Goal: Task Accomplishment & Management: Use online tool/utility

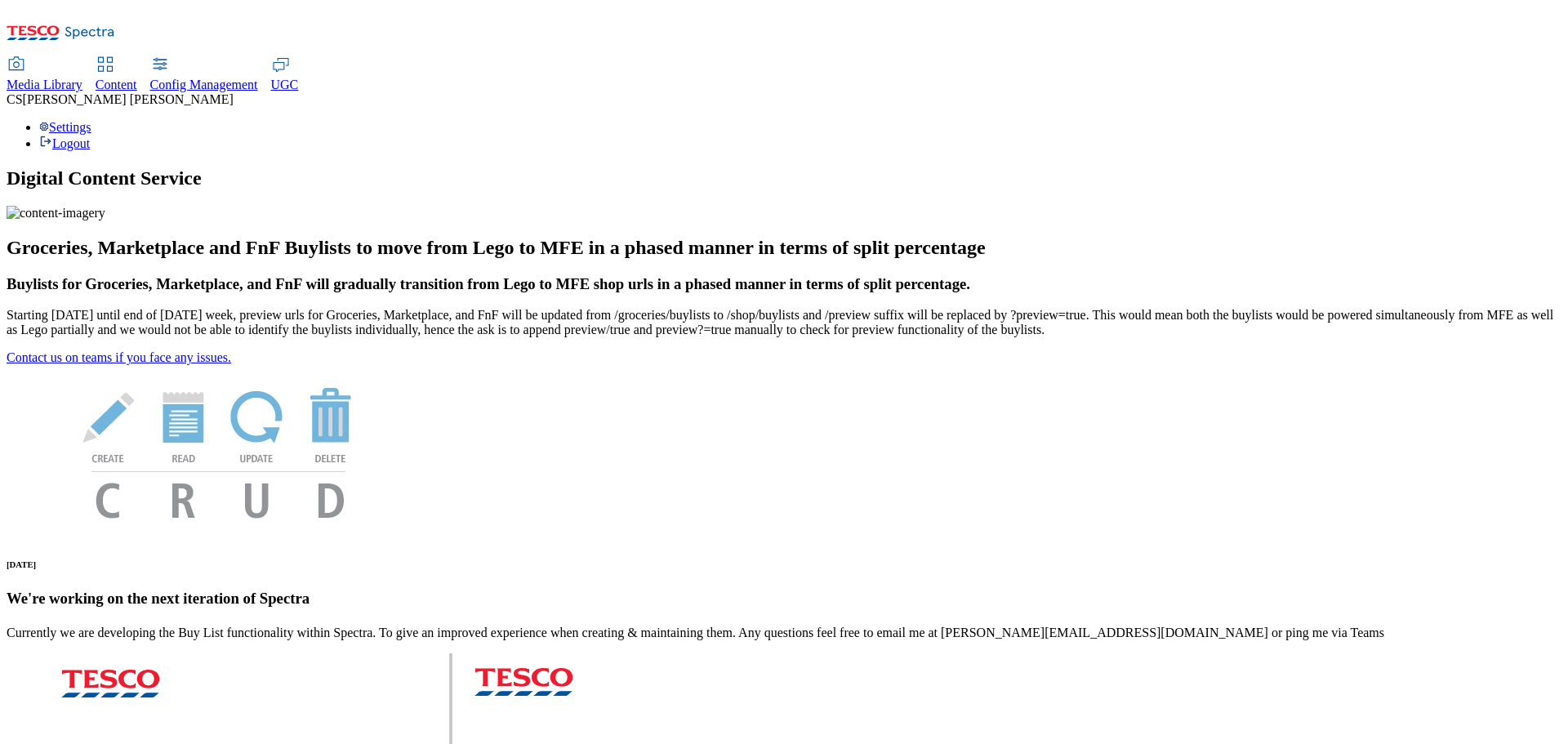
click at [299, 78] on span "UGC" at bounding box center [285, 85] width 28 height 14
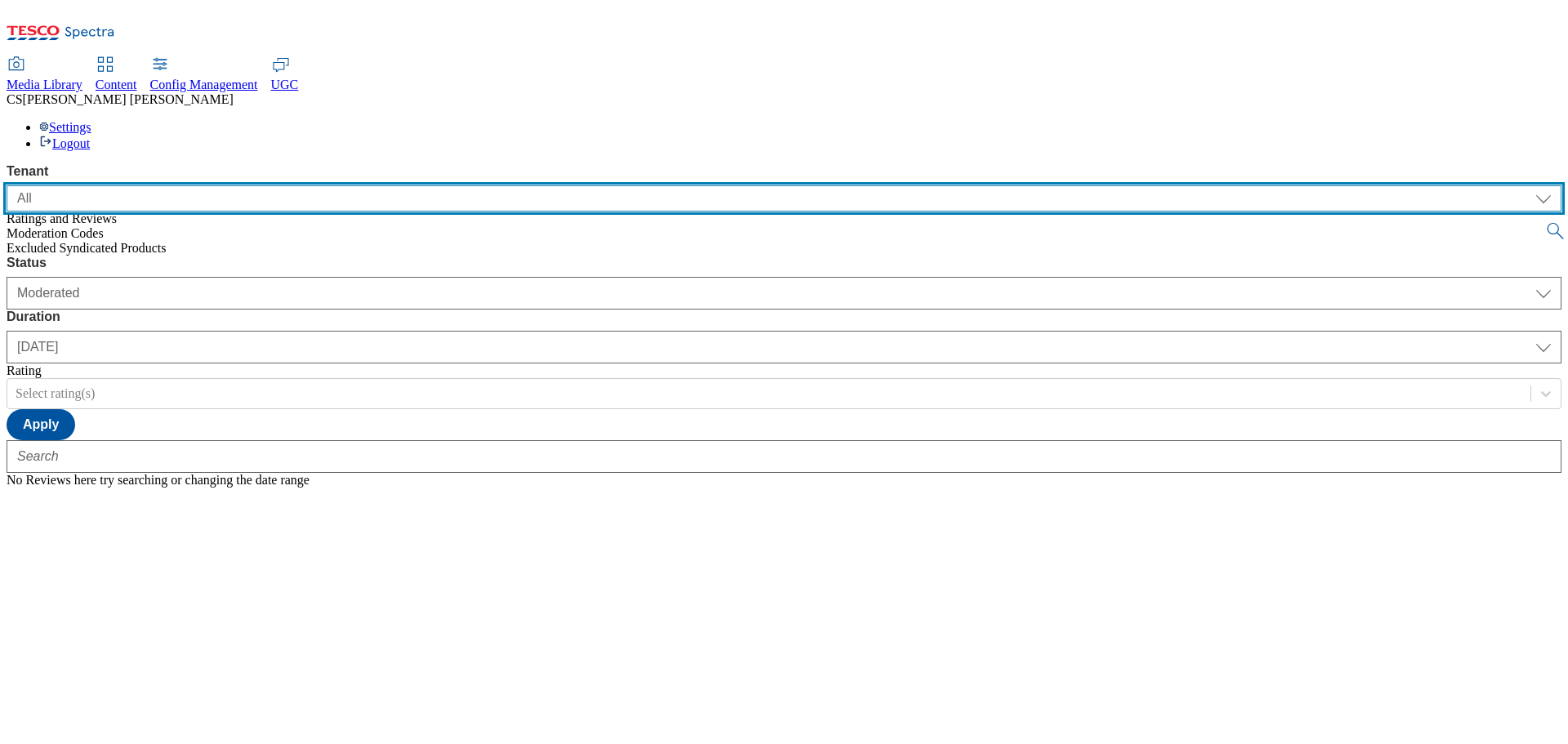
click at [182, 186] on select "ALL All CE CONFIG-CZ CONFIG-HU CONFIG-IE CONFIG-ROI CONFIG-SK CONFIG-TEST CONFI…" at bounding box center [783, 198] width 1555 height 26
select select "ghs-uk"
click at [6, 186] on select "ALL All CE CONFIG-CZ CONFIG-HU CONFIG-IE CONFIG-ROI CONFIG-SK CONFIG-TEST CONFI…" at bounding box center [783, 198] width 1555 height 26
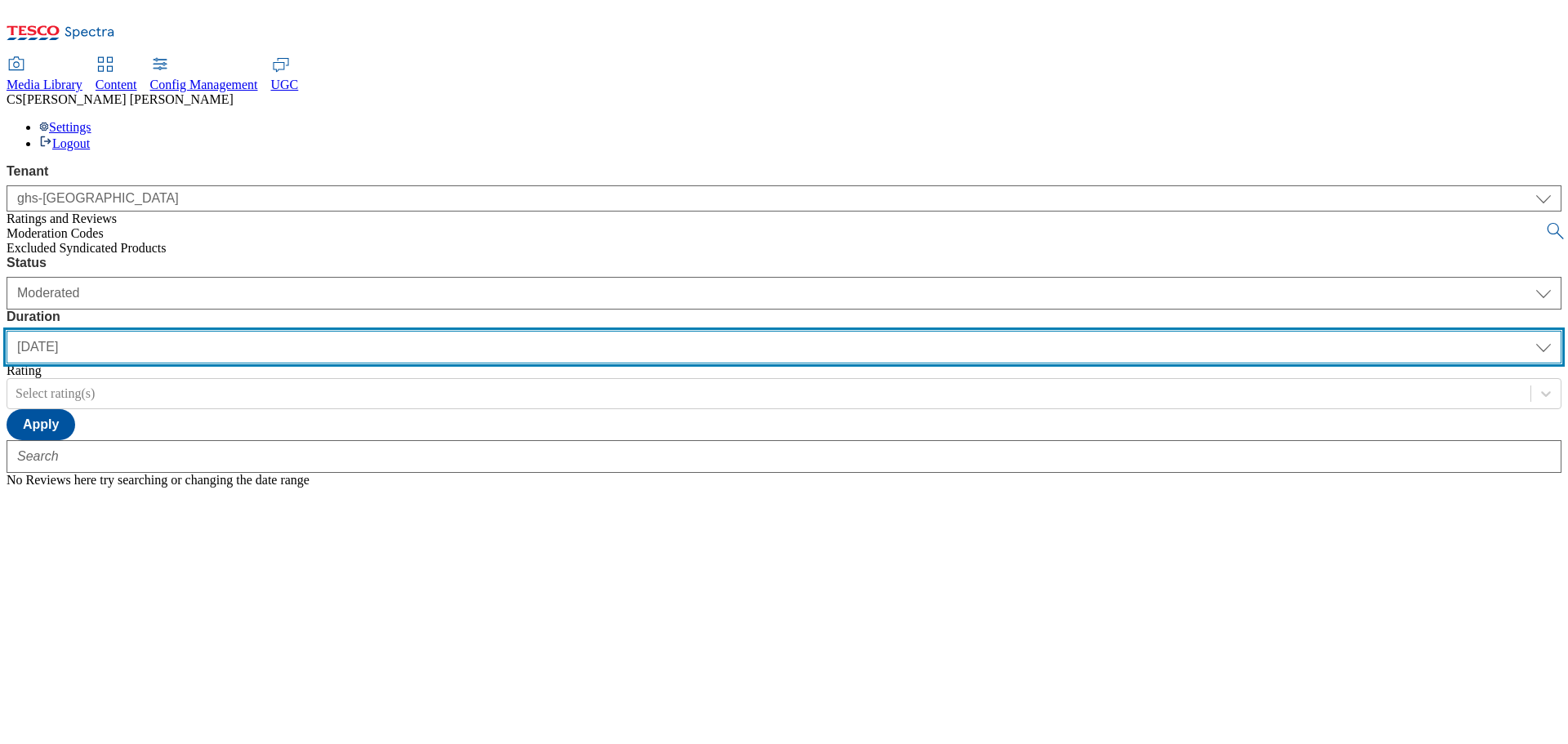
click at [525, 330] on select "yesterday last7days last30days All custom" at bounding box center [783, 347] width 1555 height 33
select select "last7days"
click at [386, 330] on select "yesterday last7days last30days All custom" at bounding box center [783, 347] width 1555 height 33
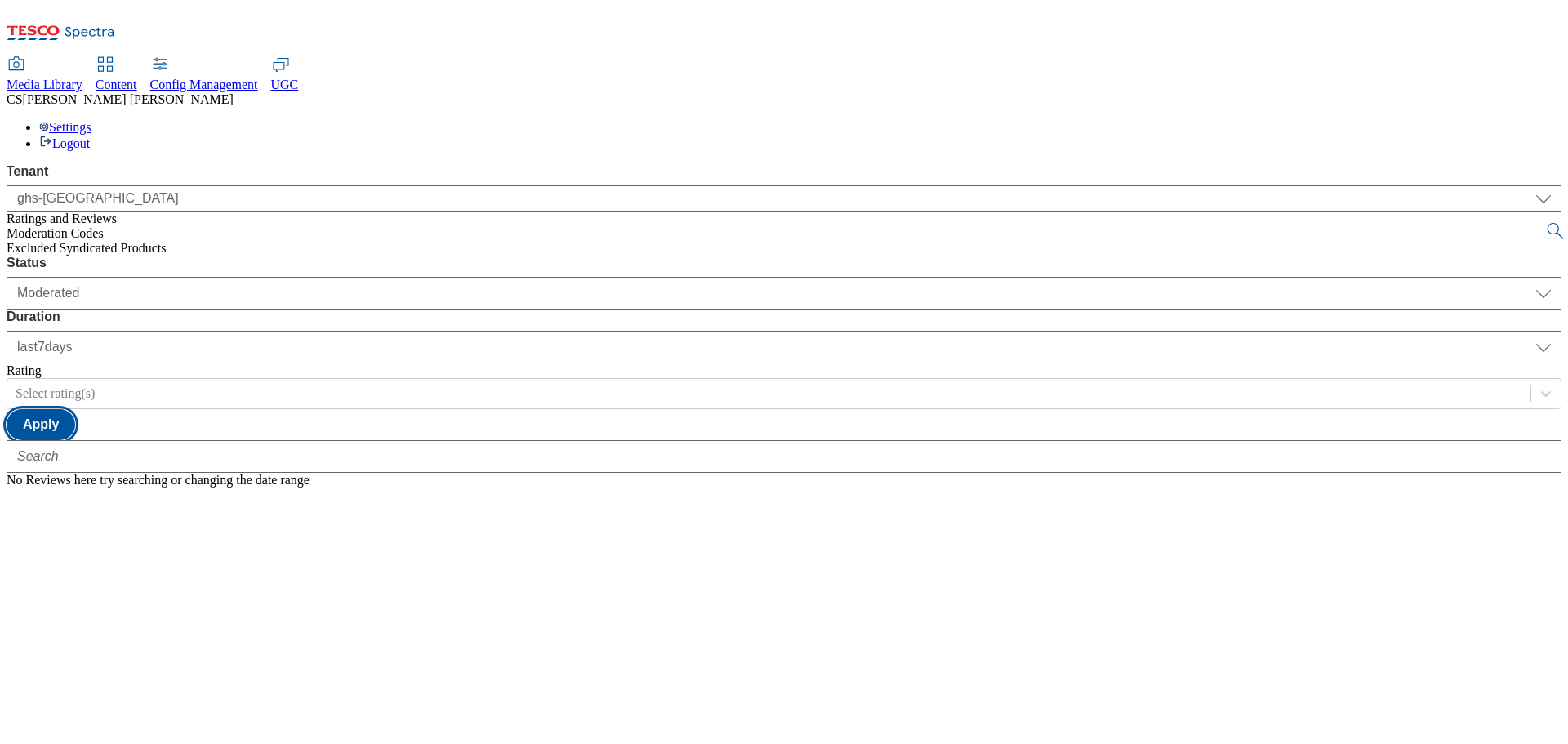
click at [75, 409] on button "Apply" at bounding box center [40, 424] width 69 height 31
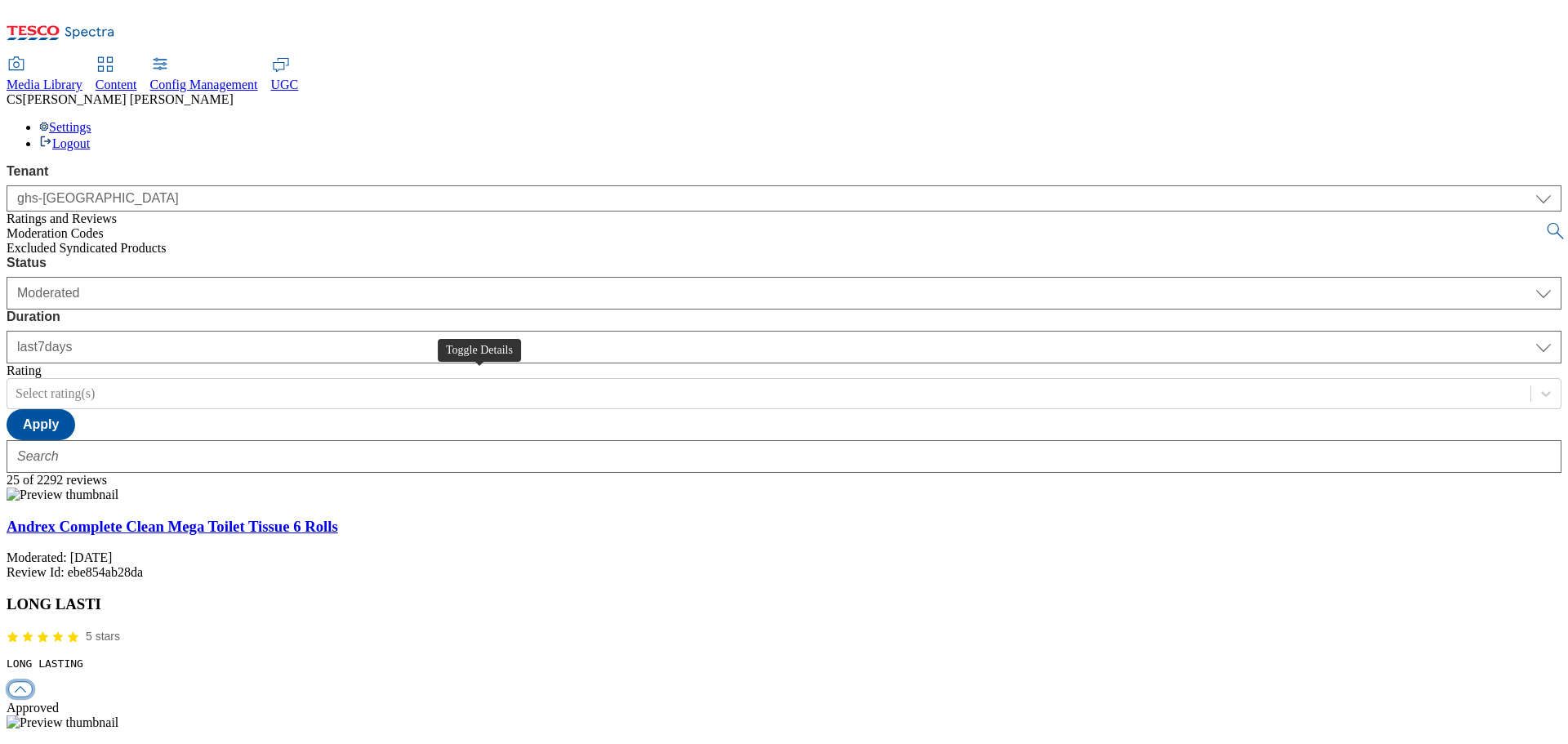
click at [33, 681] on button "button" at bounding box center [20, 689] width 24 height 15
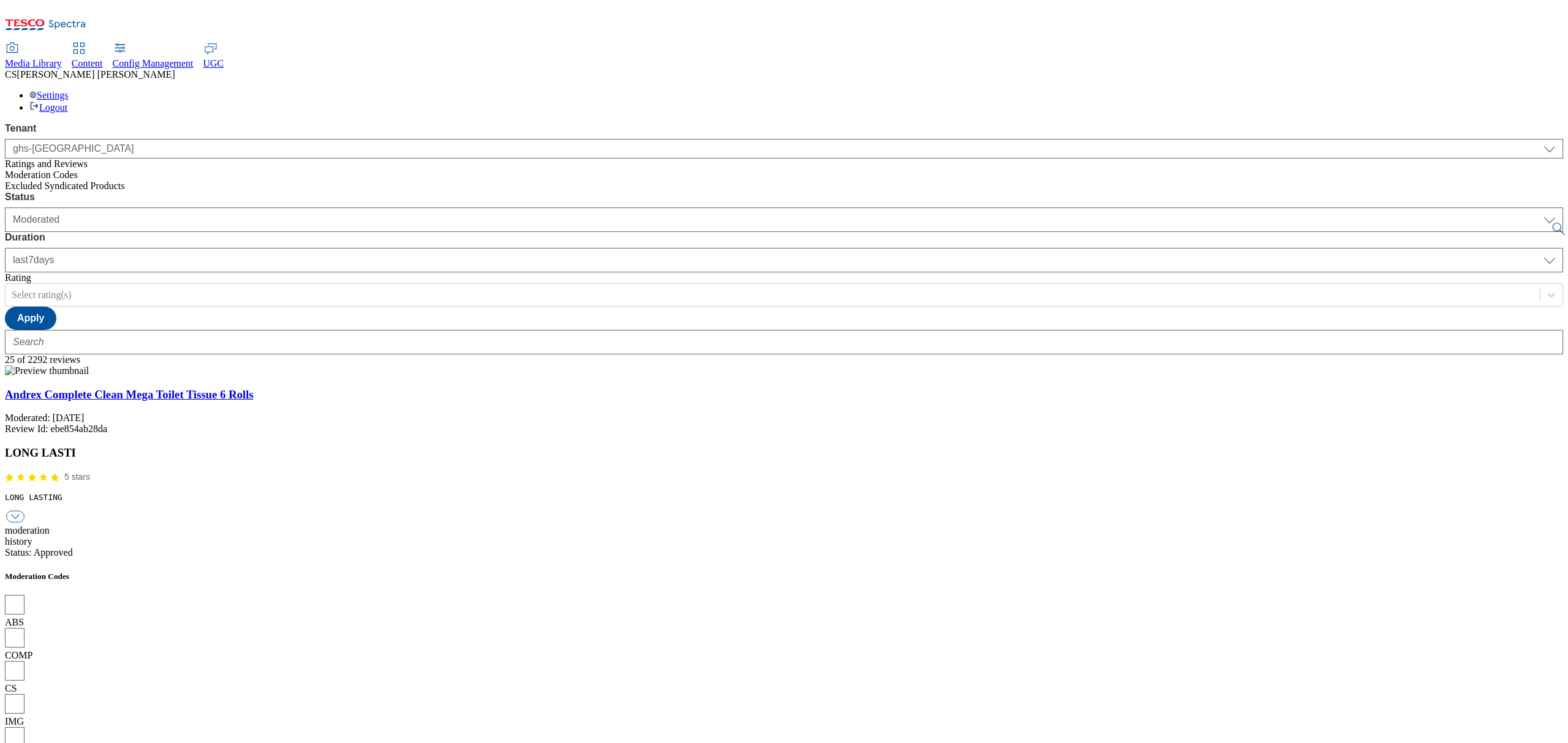
drag, startPoint x: 1054, startPoint y: 1, endPoint x: 1109, endPoint y: 162, distance: 170.1
click at [1128, 191] on div "Status Moderated Approved Rejected Moderated Duration yesterday last7days last3…" at bounding box center [784, 272] width 1559 height 163
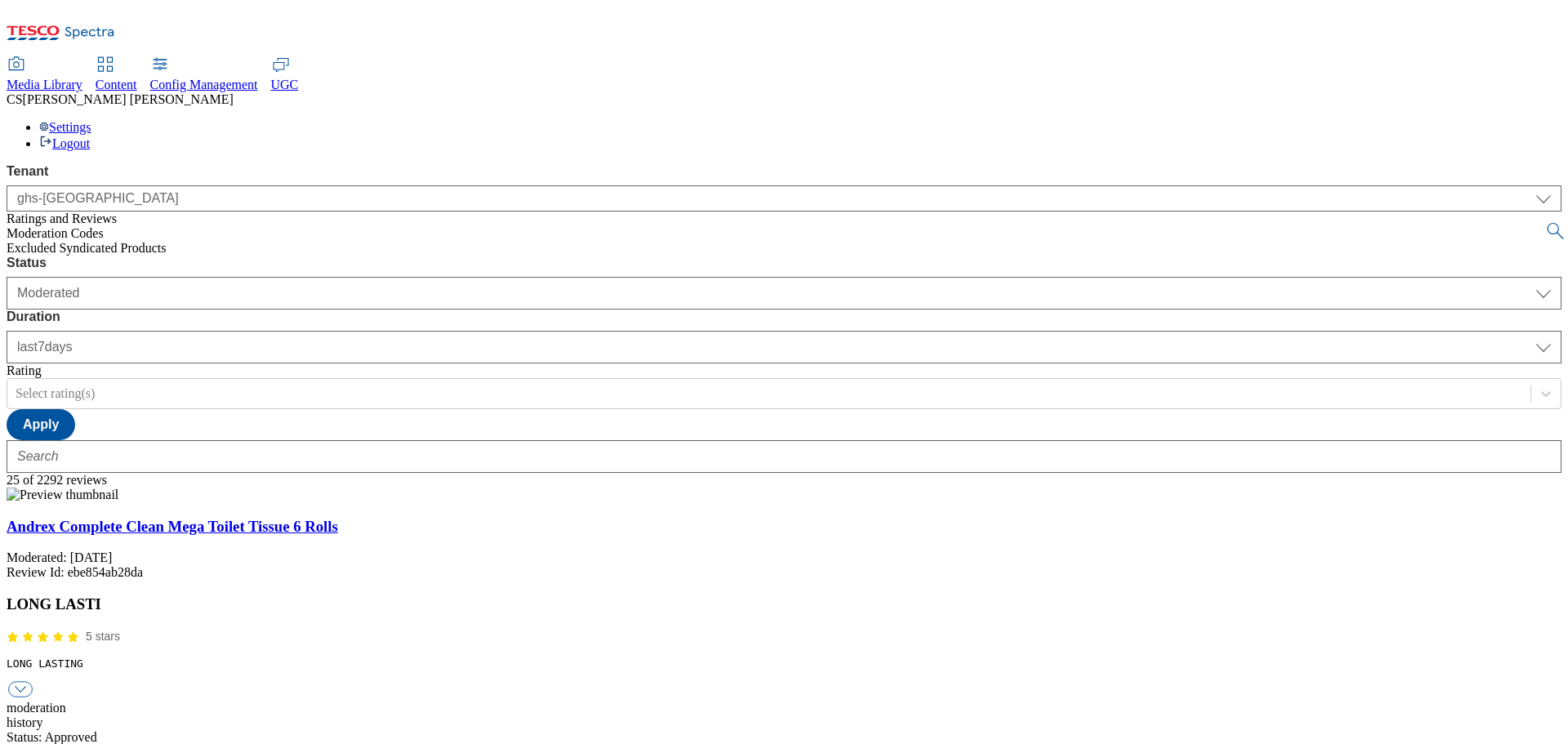
drag, startPoint x: 1821, startPoint y: 38, endPoint x: 1097, endPoint y: 162, distance: 734.5
click at [1097, 255] on div "Status Moderated Approved Rejected Moderated Duration yesterday last7days last3…" at bounding box center [783, 364] width 1555 height 217
click at [107, 241] on span "Excluded Syndicated Products" at bounding box center [86, 248] width 160 height 14
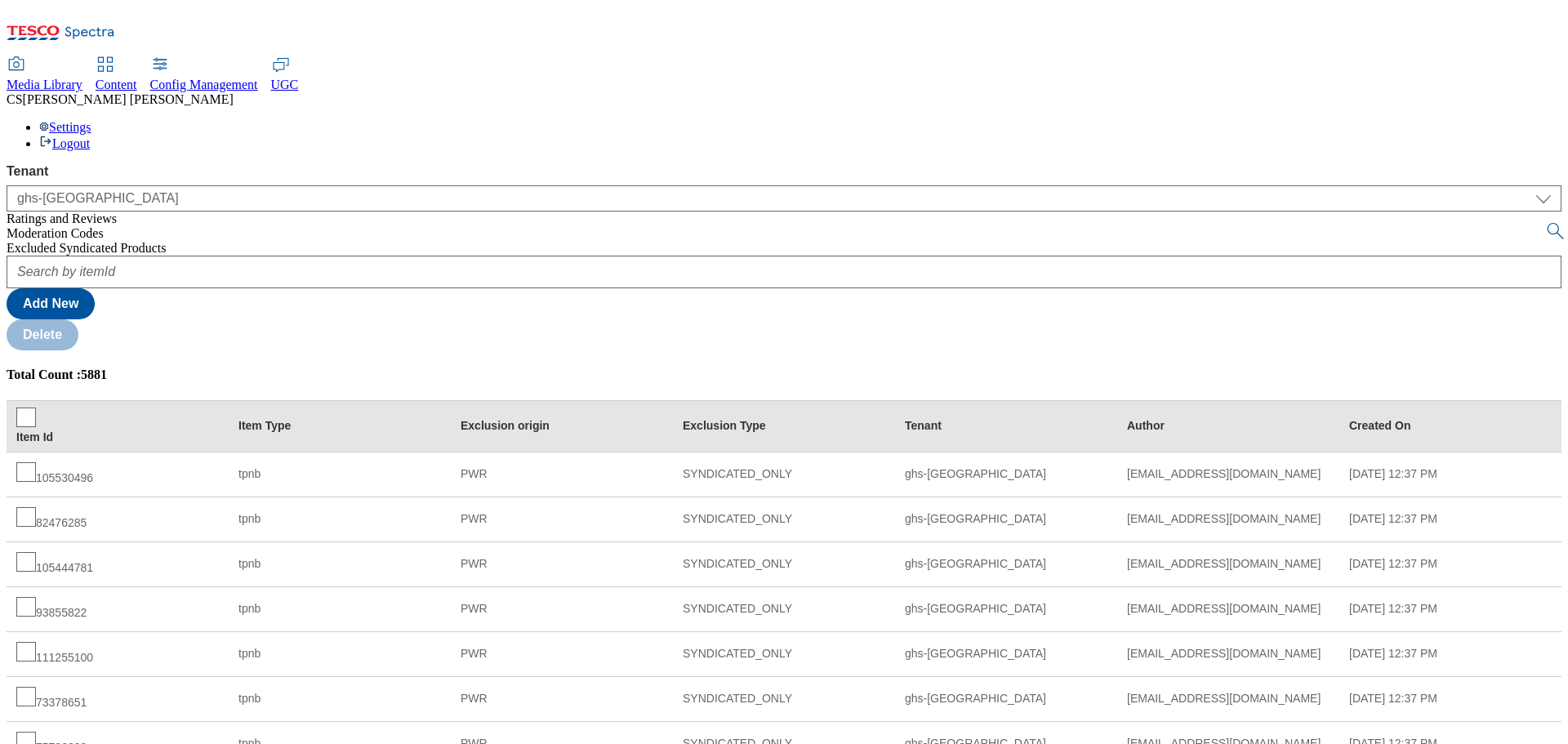
click at [43, 212] on div "Ratings and Reviews" at bounding box center [783, 219] width 1555 height 14
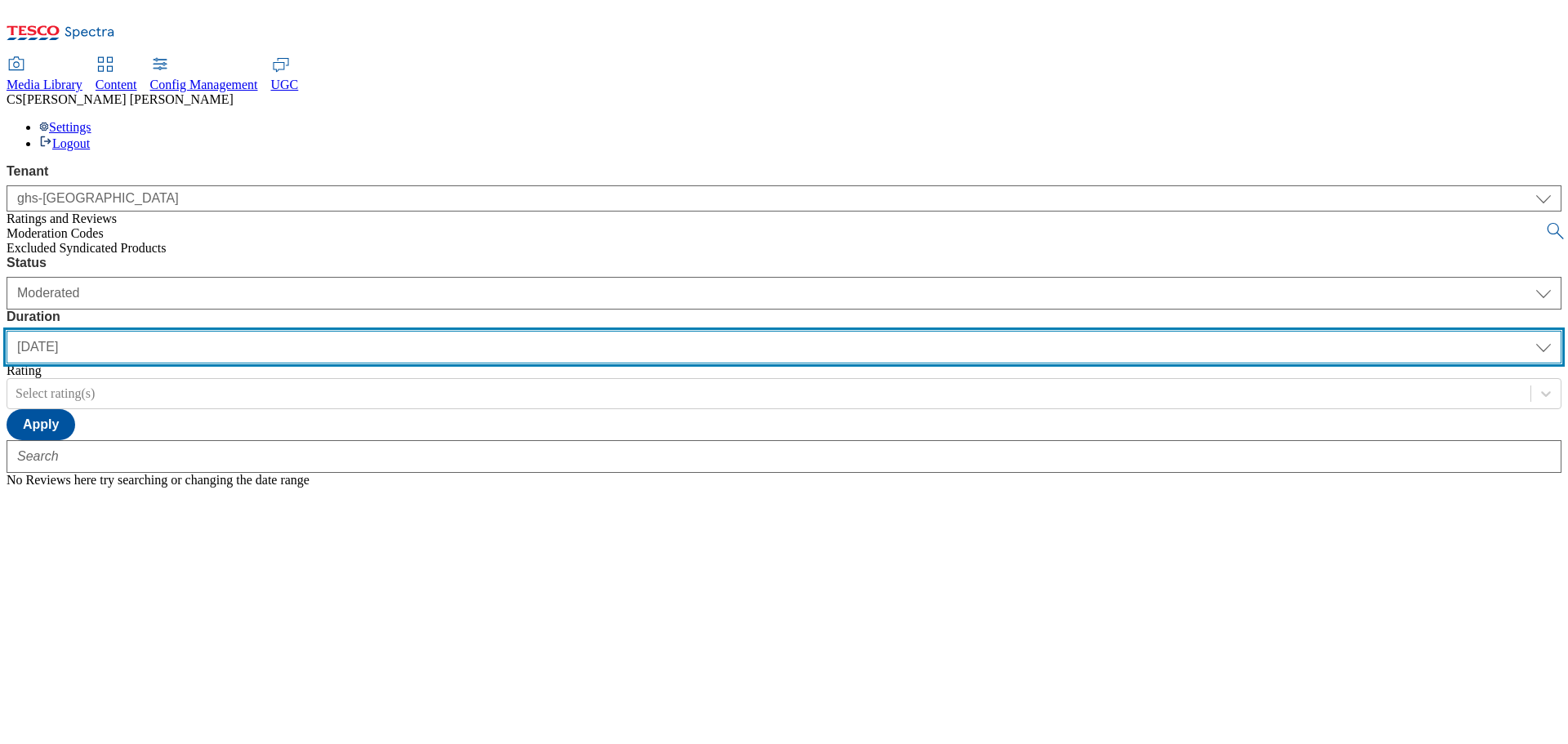
click at [528, 330] on select "yesterday last7days last30days All custom" at bounding box center [783, 347] width 1555 height 33
select select "last7days"
click at [386, 330] on select "yesterday last7days last30days All custom" at bounding box center [783, 347] width 1555 height 33
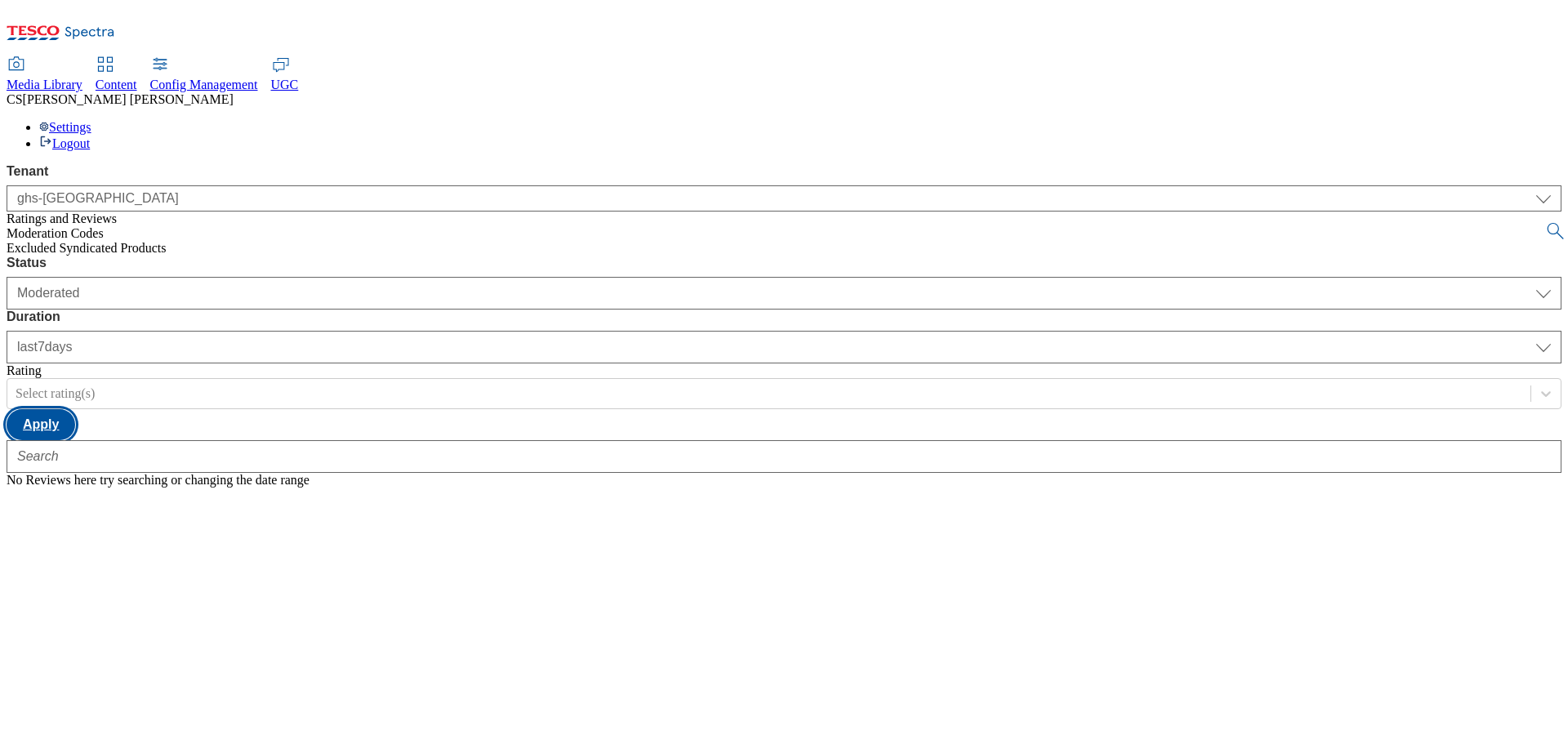
click at [75, 409] on button "Apply" at bounding box center [40, 424] width 69 height 31
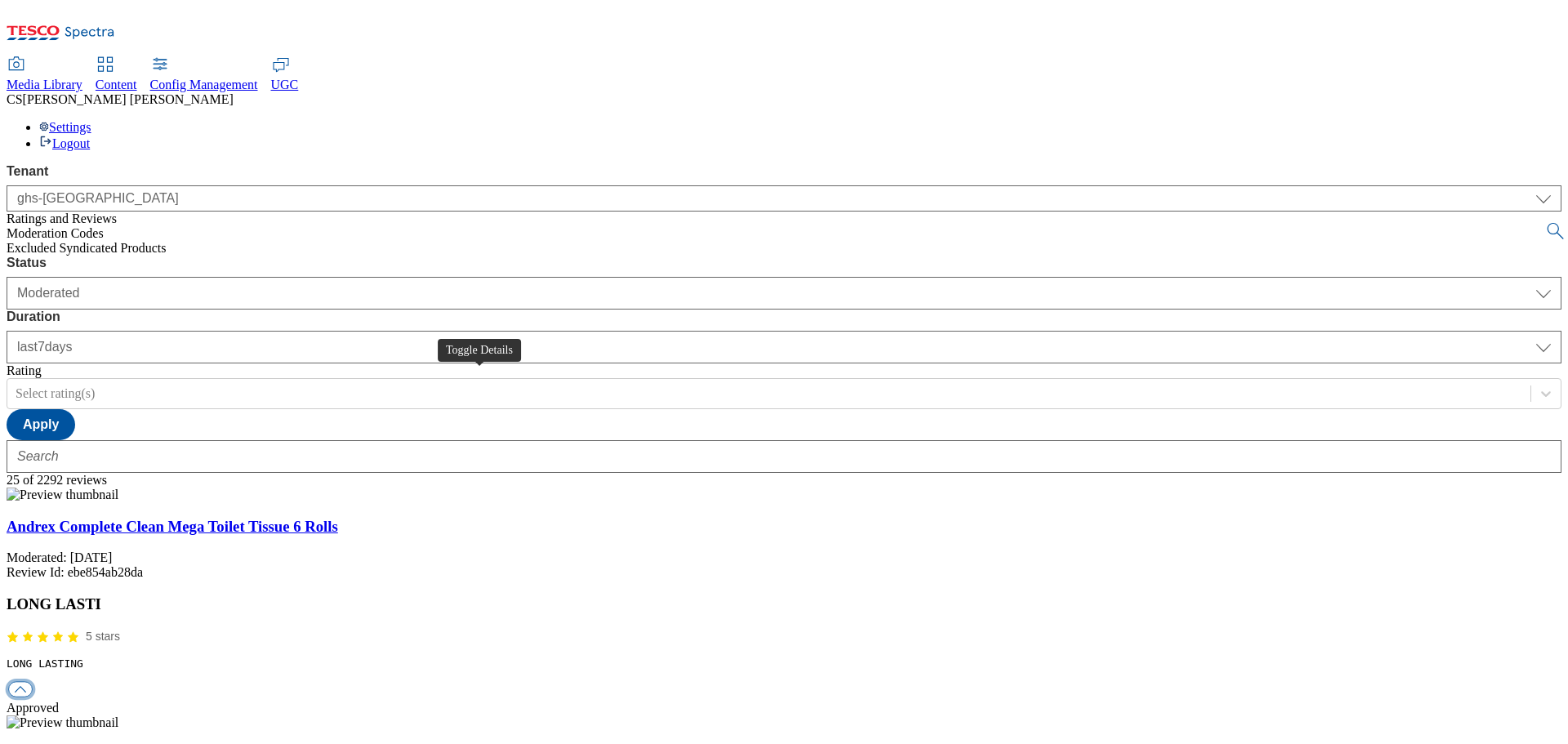
click at [33, 681] on button "button" at bounding box center [20, 689] width 24 height 15
click at [69, 241] on span "Excluded Syndicated Products" at bounding box center [86, 248] width 160 height 14
